Goal: Find specific page/section: Find specific page/section

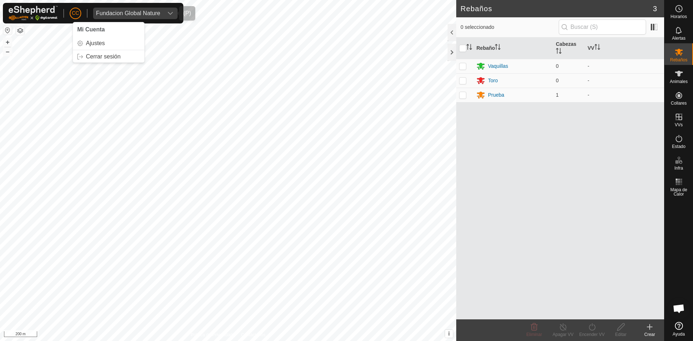
click at [130, 16] on div "Fundacion Global Nature" at bounding box center [128, 13] width 64 height 6
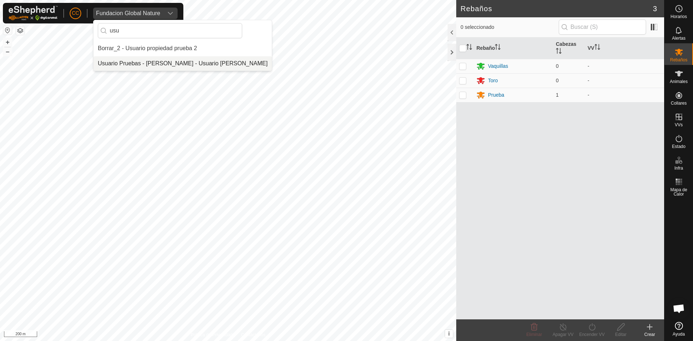
type input "usu"
click at [136, 65] on li "Usuario Pruebas - [PERSON_NAME] - Usuario [PERSON_NAME]" at bounding box center [182, 63] width 178 height 14
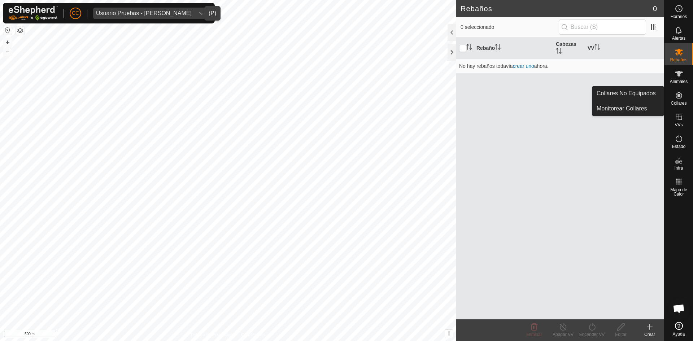
click at [648, 93] on link "Collares No Equipados" at bounding box center [627, 93] width 71 height 14
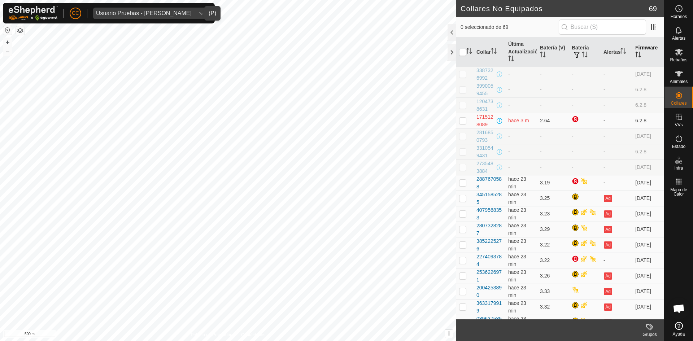
click at [640, 50] on th "Firmware" at bounding box center [648, 52] width 32 height 29
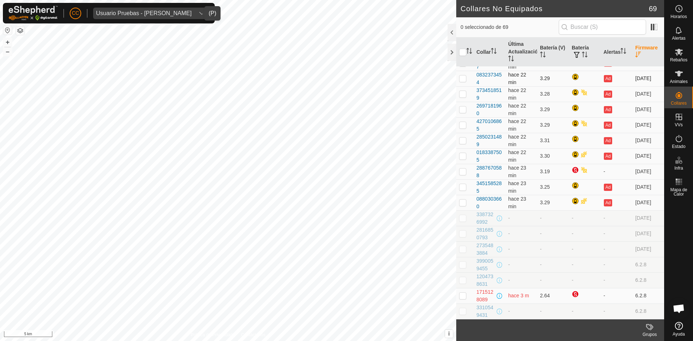
scroll to position [870, 0]
